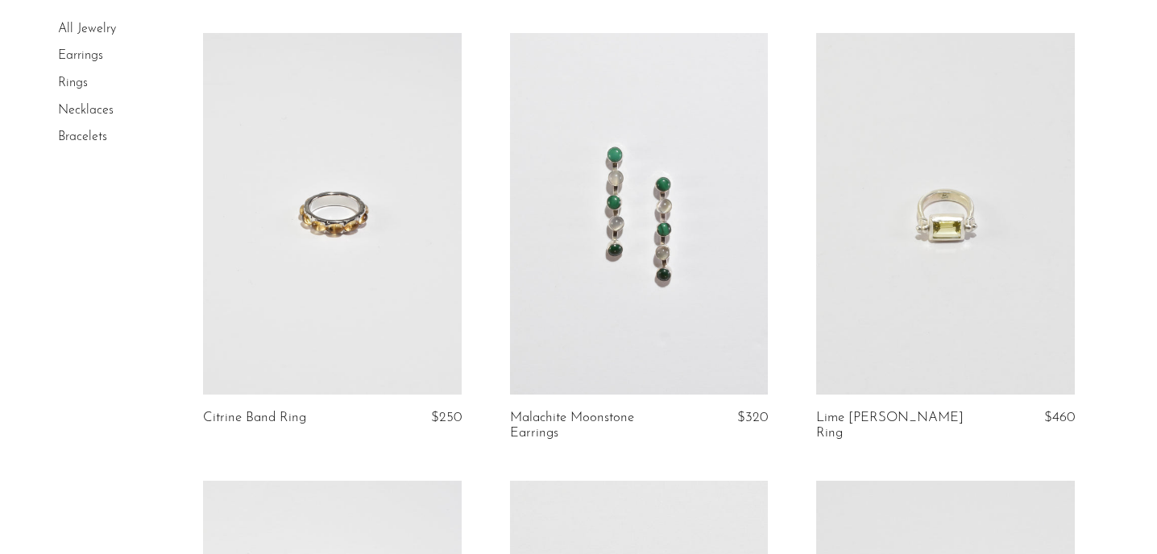
scroll to position [549, 0]
click at [82, 110] on link "Necklaces" at bounding box center [86, 110] width 56 height 13
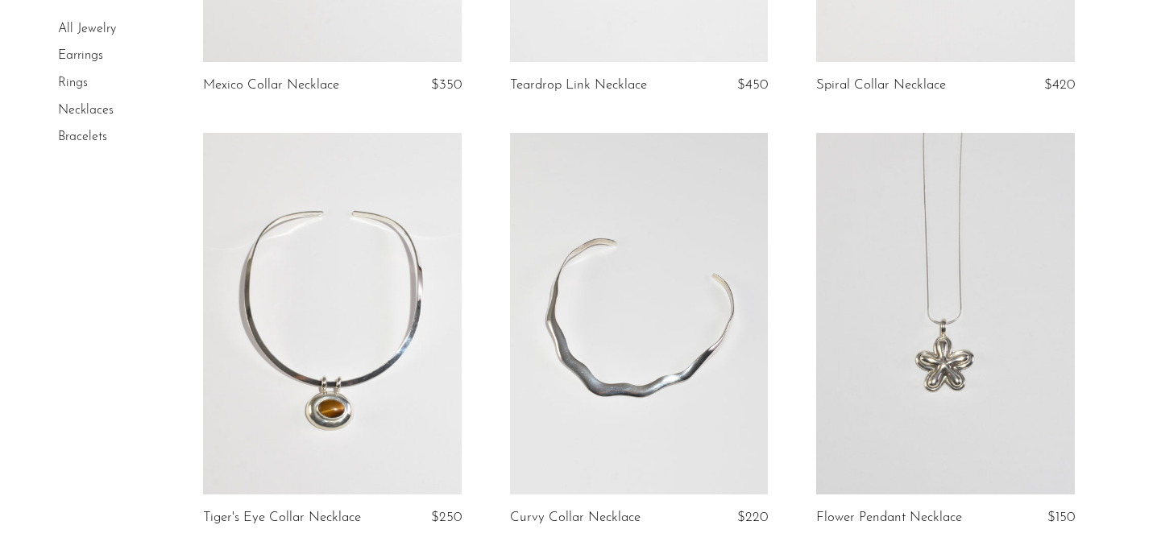
scroll to position [898, 0]
click at [308, 305] on link at bounding box center [332, 311] width 259 height 362
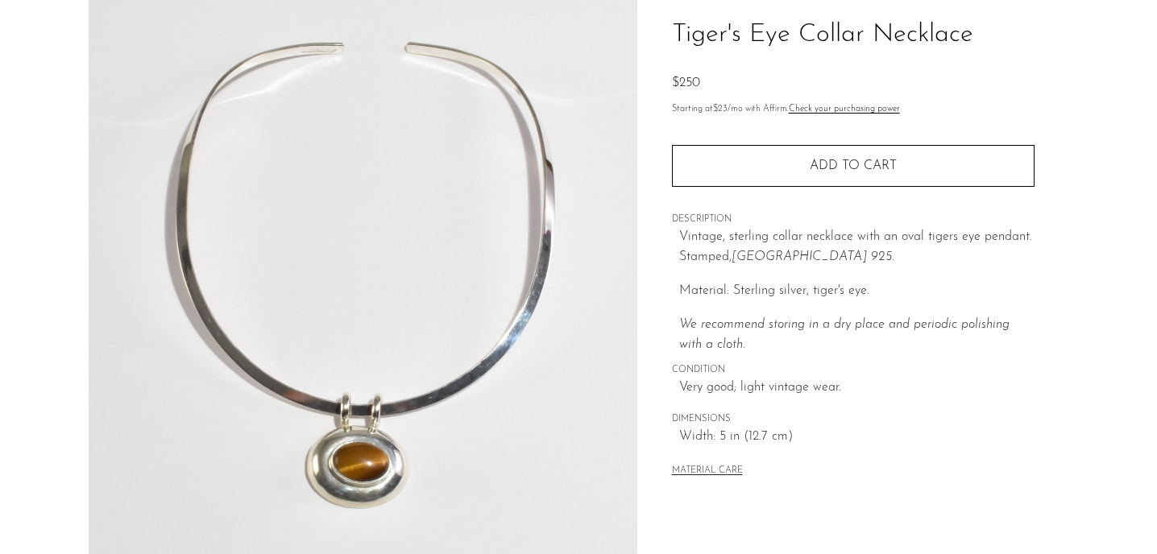
scroll to position [114, 0]
